Goal: Transaction & Acquisition: Purchase product/service

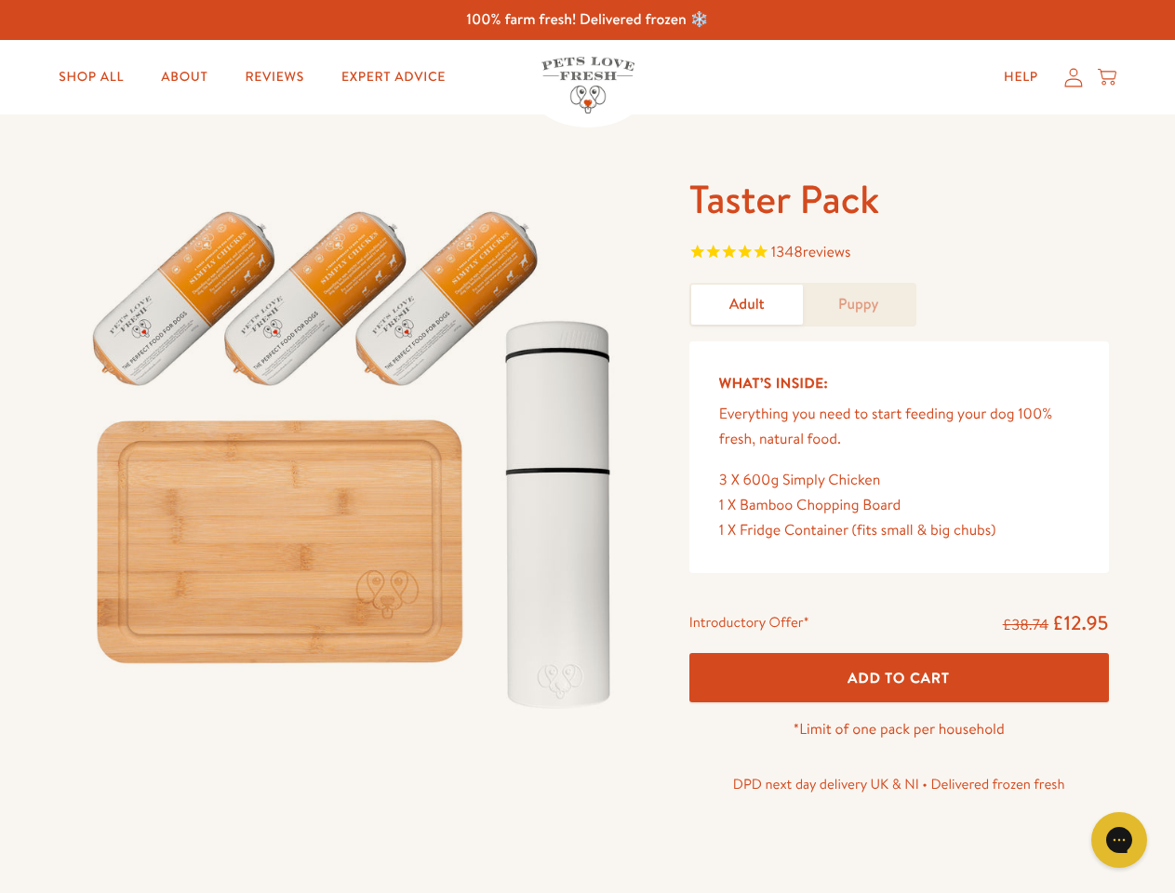
click at [587, 447] on img at bounding box center [356, 451] width 578 height 555
click at [899, 254] on span "1348 reviews" at bounding box center [900, 254] width 420 height 28
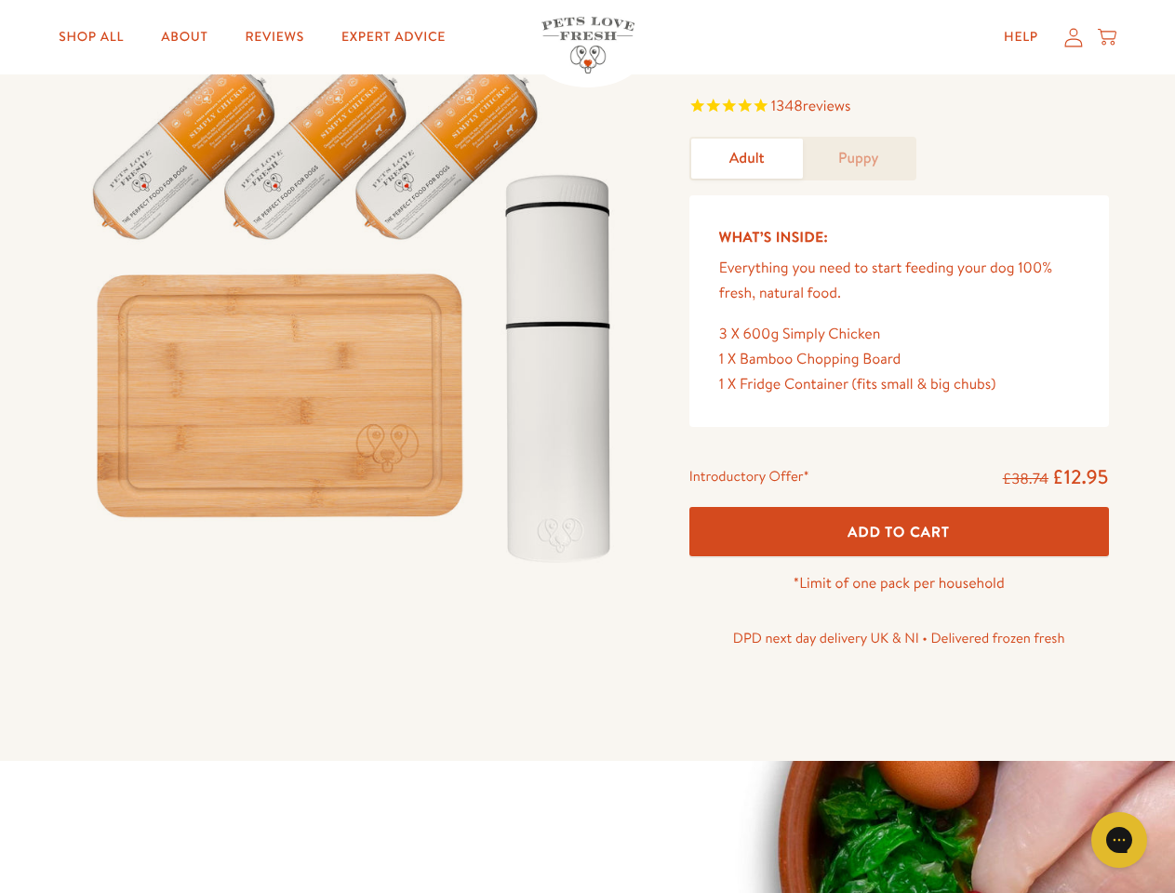
click at [899, 677] on div "Taster Pack 1348 reviews Adult Puppy What’s Inside: Everything you need to star…" at bounding box center [587, 364] width 1175 height 792
click at [1119, 840] on icon "Gorgias live chat" at bounding box center [1119, 840] width 18 height 18
